Goal: Find specific page/section: Find specific page/section

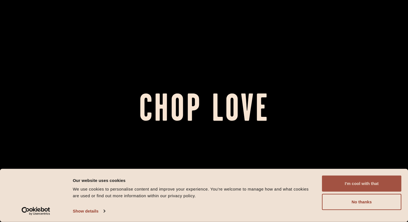
click at [356, 183] on button "I'm cool with that" at bounding box center [361, 183] width 79 height 16
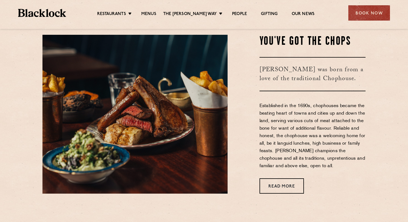
scroll to position [204, 0]
click at [152, 13] on link "Menus" at bounding box center [148, 14] width 15 height 6
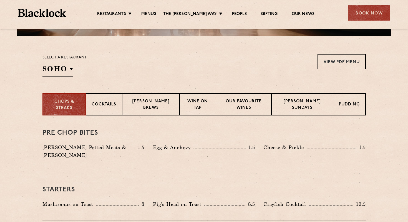
scroll to position [164, 0]
click at [318, 104] on p "[PERSON_NAME] Sundays" at bounding box center [302, 104] width 50 height 13
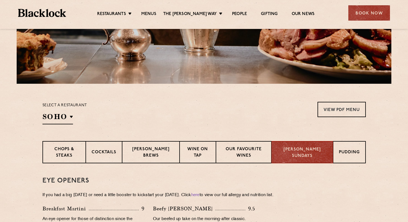
scroll to position [117, 0]
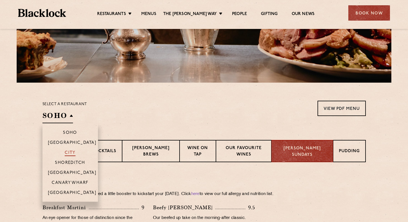
click at [69, 151] on p "City" at bounding box center [70, 153] width 11 height 6
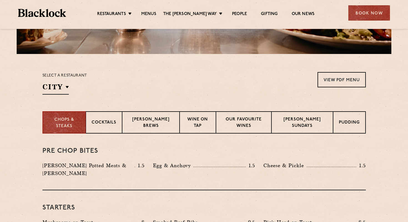
scroll to position [147, 0]
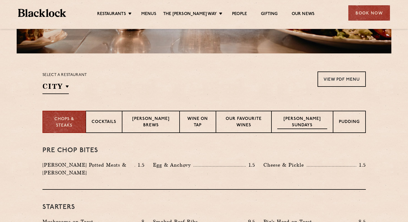
click at [307, 120] on p "[PERSON_NAME] Sundays" at bounding box center [302, 122] width 50 height 13
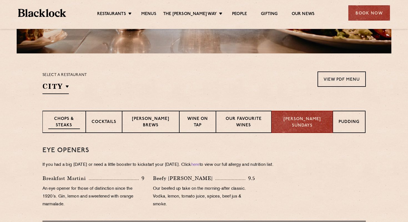
click at [69, 118] on p "Chops & Steaks" at bounding box center [64, 122] width 32 height 13
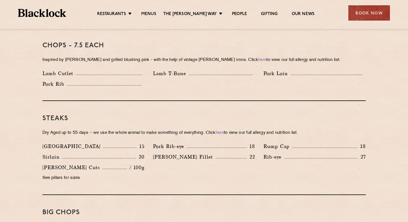
scroll to position [457, 0]
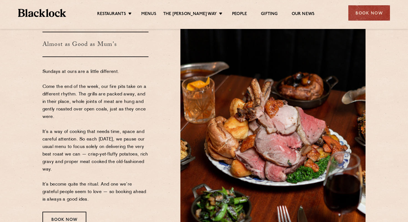
scroll to position [19, 0]
